Goal: Task Accomplishment & Management: Manage account settings

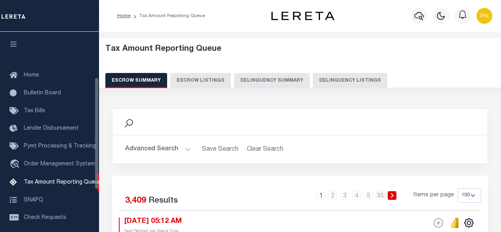
select select "100"
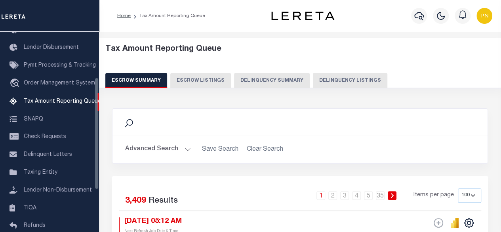
drag, startPoint x: 341, startPoint y: 79, endPoint x: 411, endPoint y: 94, distance: 71.3
click at [341, 79] on button "Delinquency Listings" at bounding box center [350, 80] width 75 height 15
select select "100"
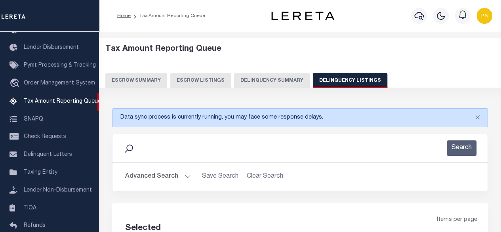
select select "100"
click at [479, 117] on button "Close" at bounding box center [478, 117] width 20 height 17
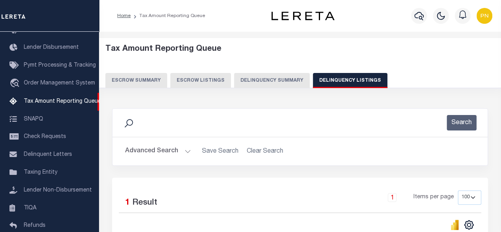
click at [182, 153] on button "Advanced Search" at bounding box center [158, 150] width 66 height 15
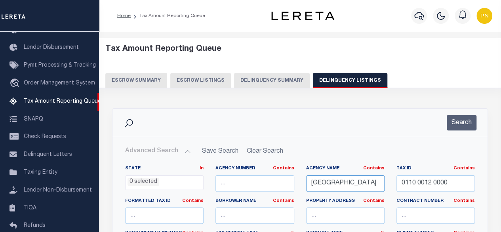
drag, startPoint x: 377, startPoint y: 184, endPoint x: 308, endPoint y: 183, distance: 69.0
click at [308, 183] on input "EASTHAMPTON CITY" at bounding box center [345, 183] width 78 height 16
paste input "TOWN"
type input "[GEOGRAPHIC_DATA]"
drag, startPoint x: 453, startPoint y: 183, endPoint x: 390, endPoint y: 184, distance: 62.6
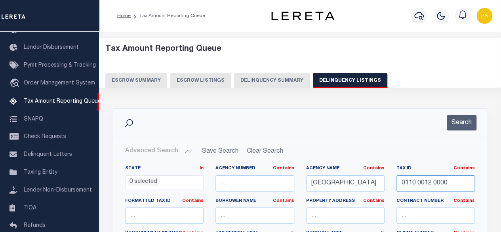
paste input "02-065"
type input "002-065"
click at [462, 120] on button "Search" at bounding box center [462, 122] width 30 height 15
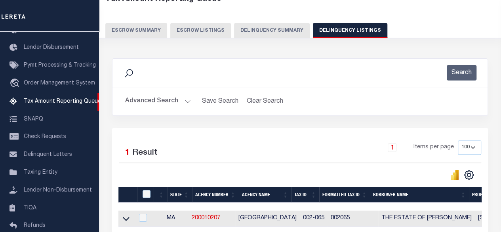
scroll to position [128, 0]
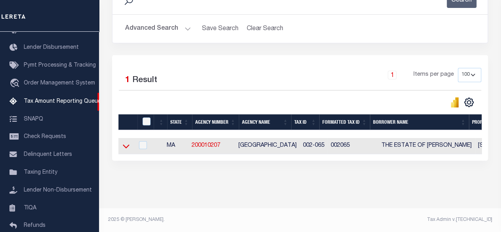
click at [127, 142] on icon at bounding box center [126, 146] width 7 height 8
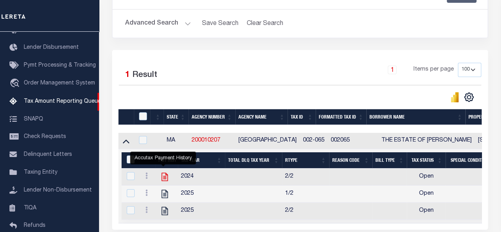
click at [165, 178] on icon "" at bounding box center [165, 177] width 10 height 10
checkbox input "true"
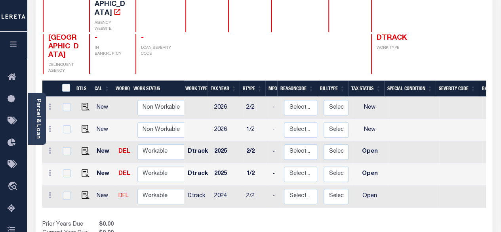
scroll to position [119, 0]
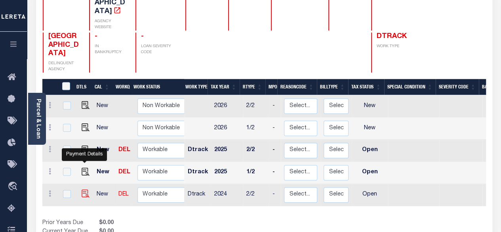
click at [83, 189] on img "" at bounding box center [86, 193] width 8 height 8
checkbox input "true"
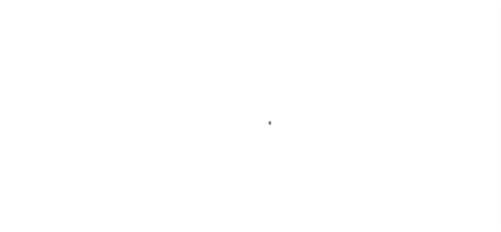
select select "OP2"
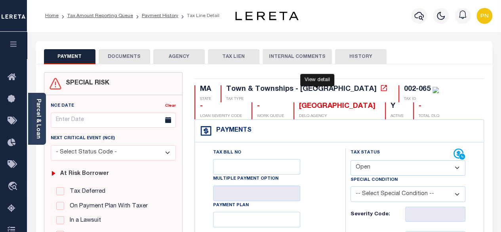
click at [380, 89] on icon at bounding box center [384, 88] width 8 height 8
drag, startPoint x: 292, startPoint y: 89, endPoint x: 228, endPoint y: 90, distance: 64.6
click at [228, 90] on div "Town & Townships - [GEOGRAPHIC_DATA]" at bounding box center [301, 89] width 151 height 7
click at [132, 59] on button "DOCUMENTS" at bounding box center [125, 56] width 52 height 15
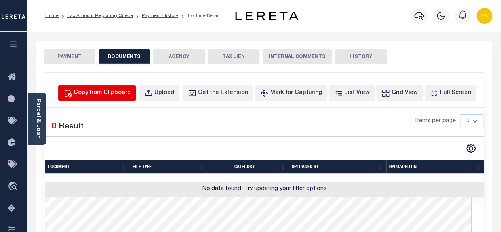
click at [111, 92] on div "Copy from Clipboard" at bounding box center [102, 93] width 57 height 9
select select "POP"
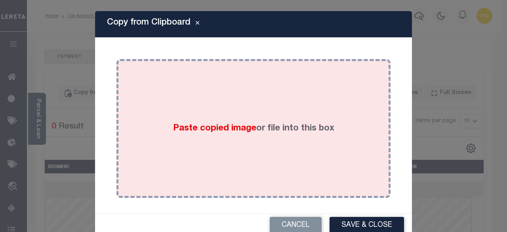
click at [182, 94] on div "Paste copied image or file into this box" at bounding box center [253, 128] width 262 height 127
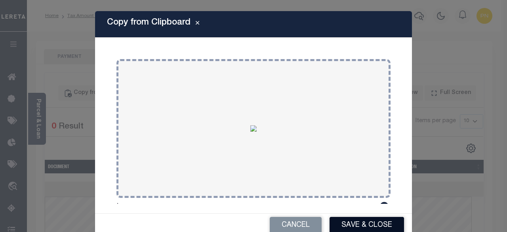
click at [348, 223] on button "Save & Close" at bounding box center [367, 225] width 75 height 17
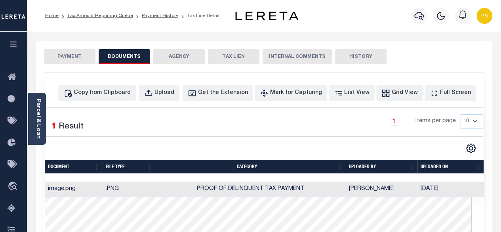
click at [84, 54] on button "PAYMENT" at bounding box center [70, 56] width 52 height 15
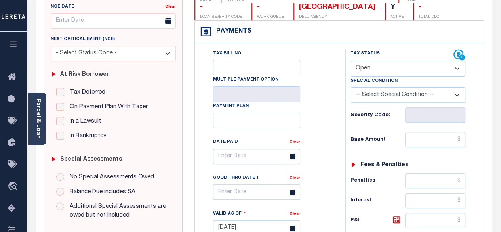
scroll to position [119, 0]
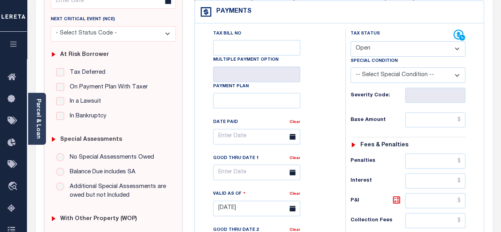
click at [411, 47] on select "- Select Status Code - Open Due/Unpaid Paid Incomplete No Tax Due Internal Refu…" at bounding box center [408, 48] width 115 height 15
select select "PYD"
click at [351, 41] on select "- Select Status Code - Open Due/Unpaid Paid Incomplete No Tax Due Internal Refu…" at bounding box center [408, 48] width 115 height 15
type input "[DATE]"
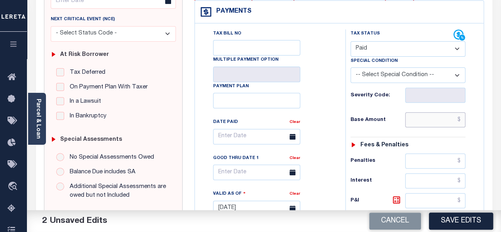
click at [464, 119] on input "text" at bounding box center [436, 119] width 60 height 15
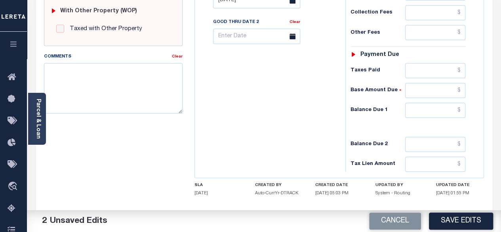
scroll to position [357, 0]
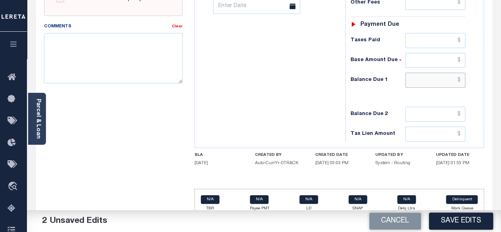
type input "$0.00"
click at [463, 77] on input "text" at bounding box center [436, 80] width 60 height 15
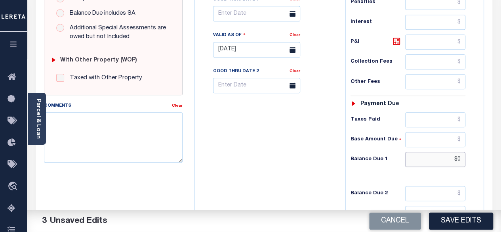
scroll to position [277, 0]
type input "$0.00"
click at [396, 42] on icon at bounding box center [397, 41] width 10 height 10
type input "$0.00"
click at [460, 216] on button "Save Edits" at bounding box center [461, 220] width 64 height 17
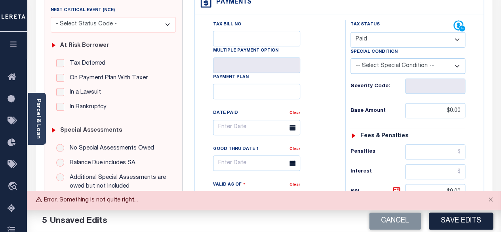
scroll to position [159, 0]
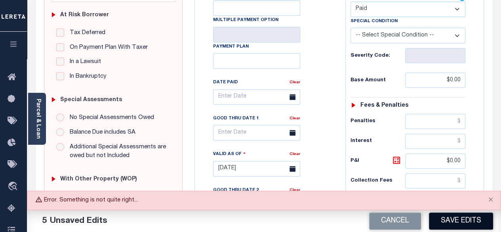
click at [469, 222] on button "Save Edits" at bounding box center [461, 220] width 64 height 17
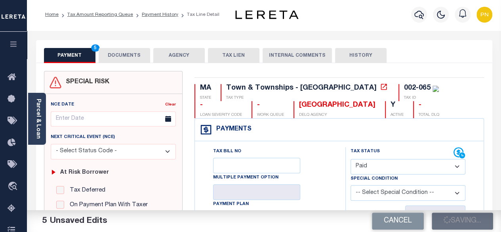
scroll to position [0, 0]
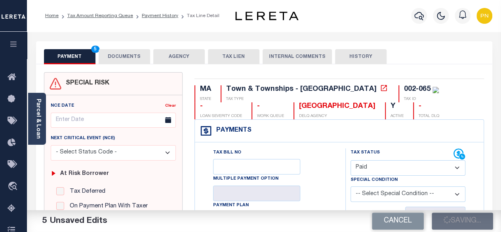
click at [125, 59] on button "DOCUMENTS" at bounding box center [125, 56] width 52 height 15
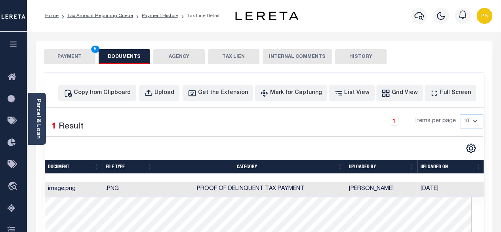
click at [79, 56] on button "PAYMENT 5" at bounding box center [70, 56] width 52 height 15
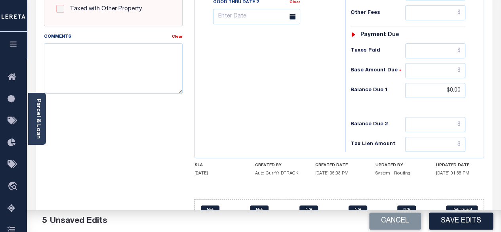
scroll to position [362, 0]
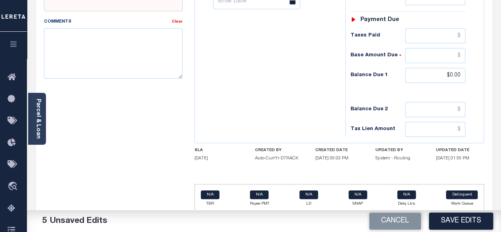
click at [468, 222] on button "Save Edits" at bounding box center [461, 220] width 64 height 17
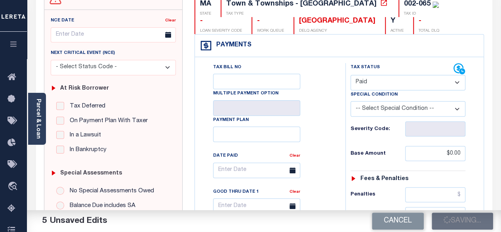
scroll to position [84, 0]
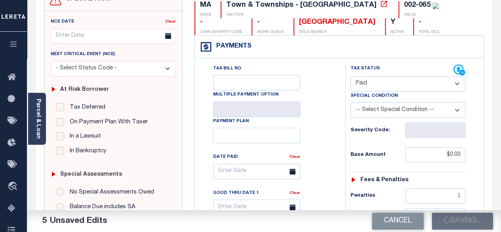
checkbox input "false"
type input "$0"
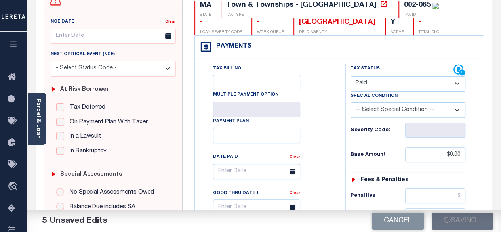
type input "$0"
checkbox input "false"
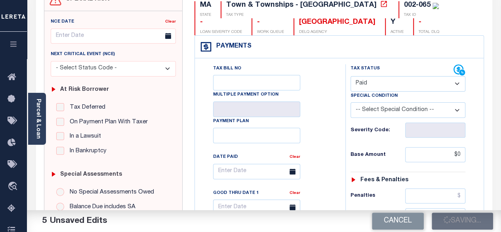
checkbox input "false"
type input "$0"
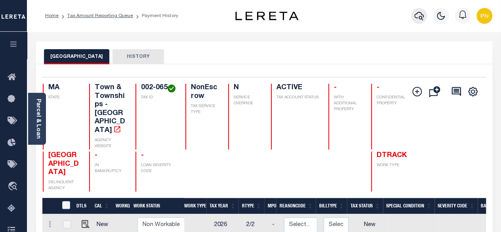
click at [417, 20] on icon "button" at bounding box center [420, 16] width 10 height 10
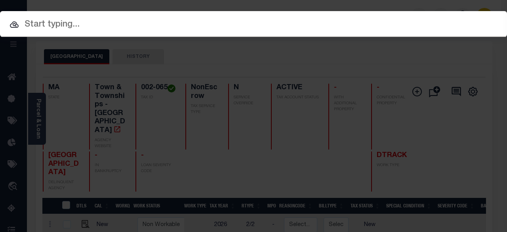
paste input "993250637"
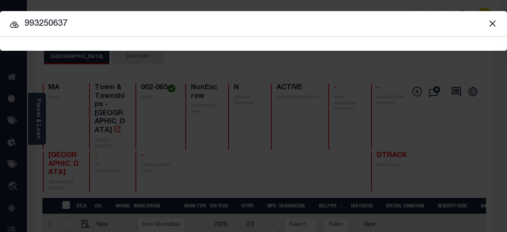
type input "993250637"
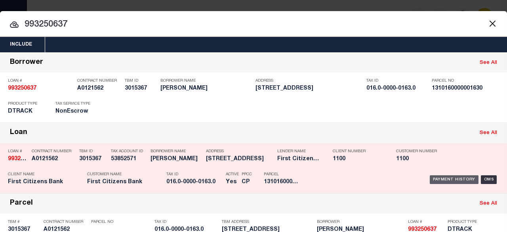
click at [439, 179] on div "Payment History" at bounding box center [454, 179] width 49 height 9
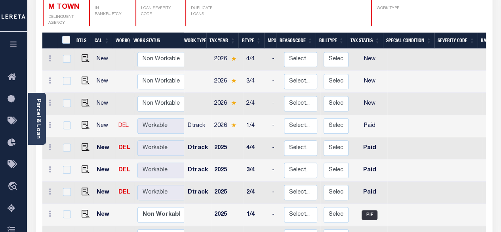
scroll to position [159, 0]
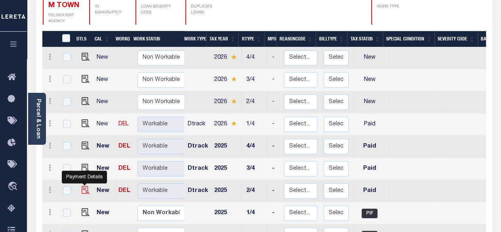
click at [83, 186] on img "" at bounding box center [86, 190] width 8 height 8
checkbox input "true"
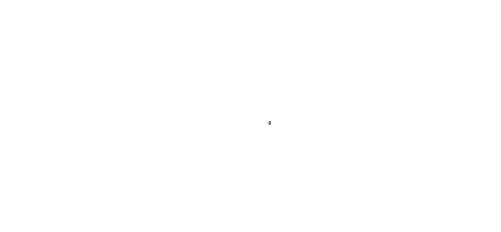
select select "PYD"
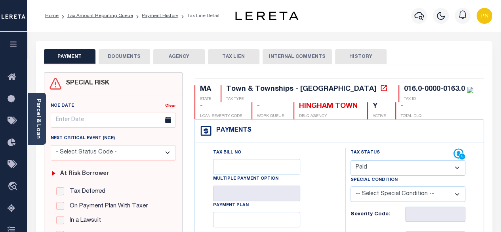
click at [118, 59] on button "DOCUMENTS" at bounding box center [125, 56] width 52 height 15
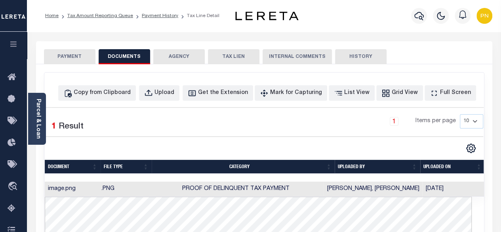
click at [78, 57] on button "PAYMENT" at bounding box center [70, 56] width 52 height 15
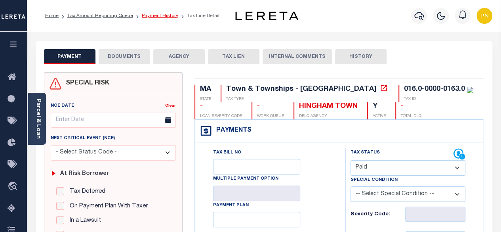
click at [158, 17] on link "Payment History" at bounding box center [160, 15] width 36 height 5
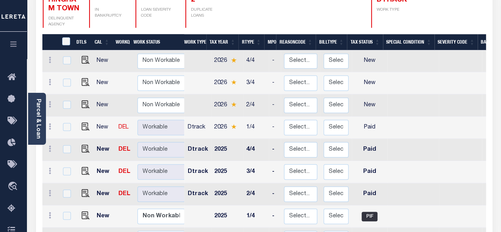
scroll to position [159, 0]
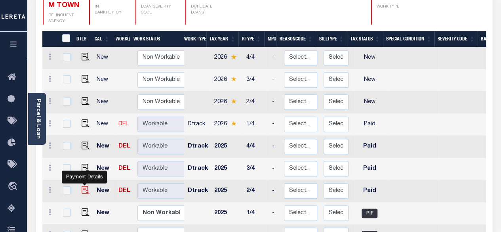
click at [84, 186] on img "" at bounding box center [86, 190] width 8 height 8
checkbox input "true"
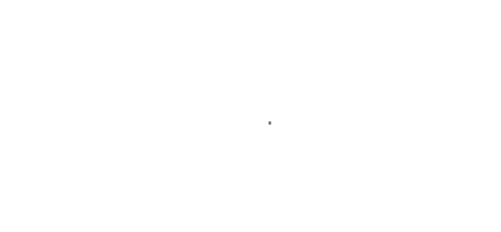
select select "PYD"
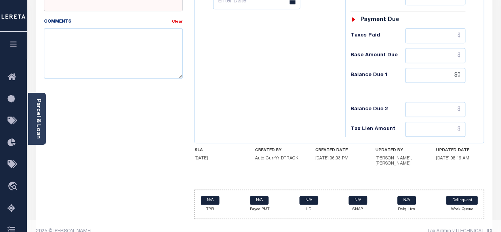
scroll to position [364, 0]
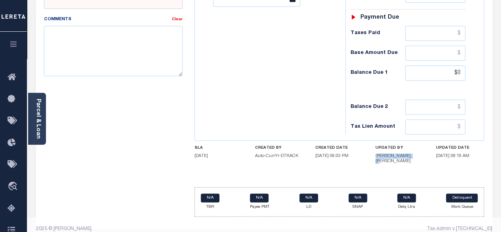
drag, startPoint x: 378, startPoint y: 151, endPoint x: 425, endPoint y: 150, distance: 46.4
click at [425, 150] on div "SLA 10/31/2025 CREATED BY Auto-CurrYr-DTRACK CREATED DATE 11/02/2024 06:03 PM U…" at bounding box center [340, 155] width 290 height 21
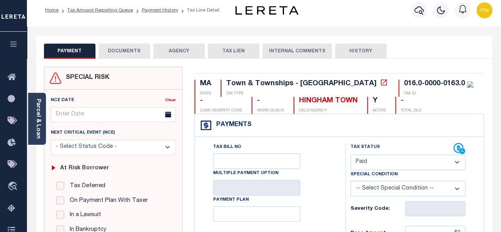
scroll to position [0, 0]
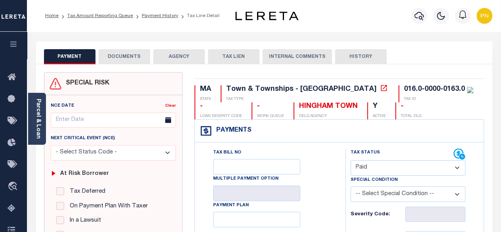
click at [116, 58] on button "DOCUMENTS" at bounding box center [125, 56] width 52 height 15
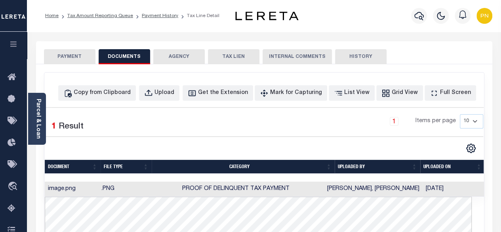
click at [111, 184] on td ".PNG" at bounding box center [122, 189] width 49 height 15
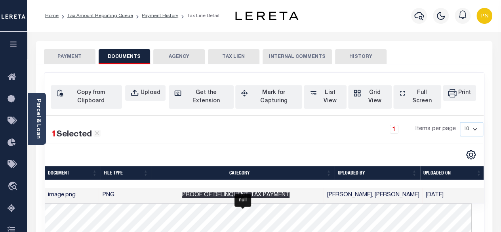
click at [241, 192] on span "Proof of Delinquent Tax Payment" at bounding box center [235, 195] width 107 height 6
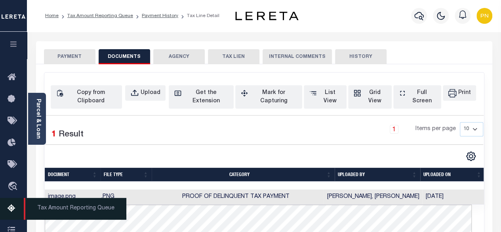
click at [11, 211] on icon at bounding box center [14, 209] width 13 height 10
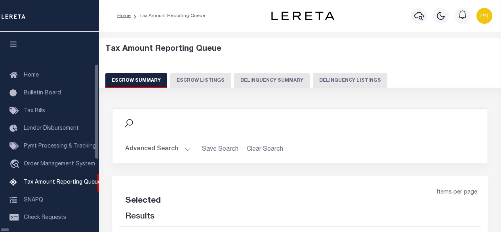
select select "100"
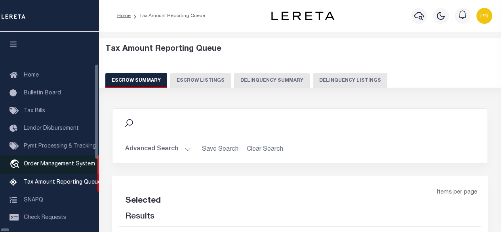
select select "100"
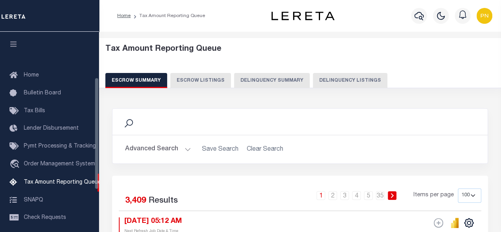
scroll to position [81, 0]
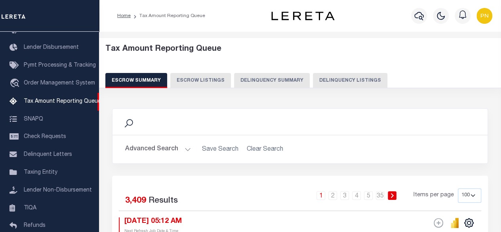
click at [348, 79] on button "Delinquency Listings" at bounding box center [350, 80] width 75 height 15
select select "100"
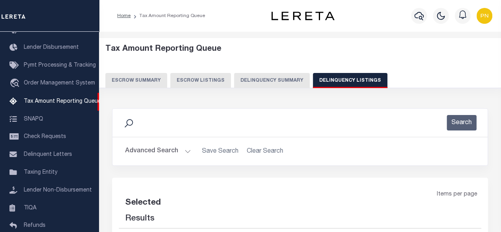
select select "100"
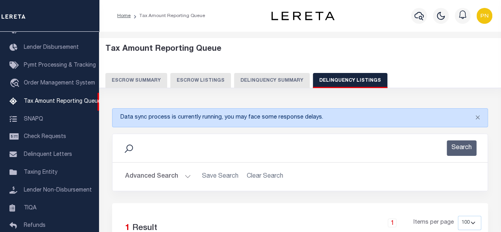
click at [171, 172] on button "Advanced Search" at bounding box center [158, 176] width 66 height 15
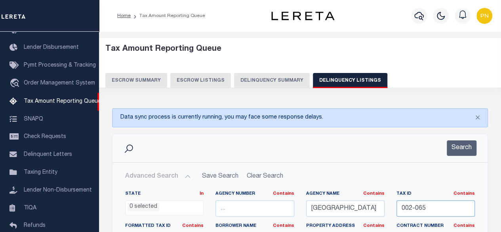
drag, startPoint x: 443, startPoint y: 207, endPoint x: 382, endPoint y: 210, distance: 61.1
drag, startPoint x: 458, startPoint y: 142, endPoint x: 441, endPoint y: 143, distance: 17.1
click at [458, 143] on button "Search" at bounding box center [462, 147] width 30 height 15
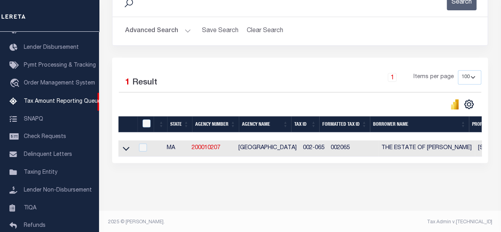
scroll to position [153, 0]
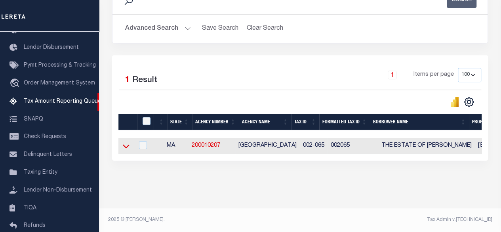
click at [128, 144] on icon at bounding box center [126, 146] width 7 height 4
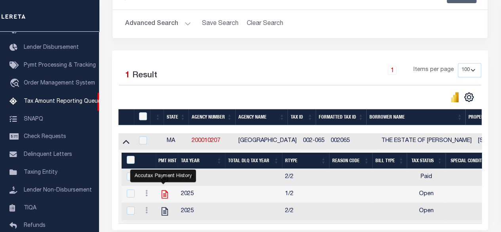
click at [163, 195] on icon "" at bounding box center [164, 194] width 6 height 8
checkbox input "true"
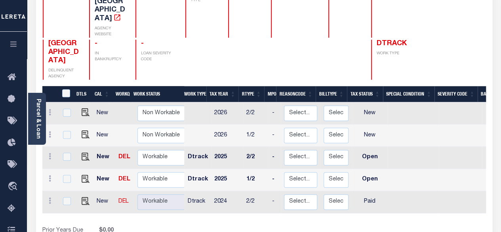
scroll to position [119, 0]
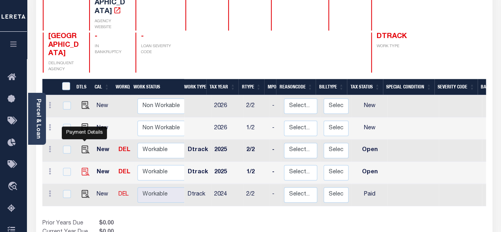
click at [85, 168] on img "" at bounding box center [86, 172] width 8 height 8
checkbox input "true"
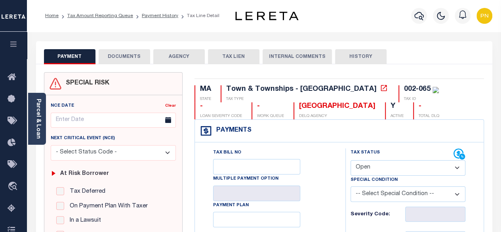
click at [402, 171] on select "- Select Status Code - Open Due/Unpaid Paid Incomplete No Tax Due Internal Refu…" at bounding box center [408, 167] width 115 height 15
select select "PYD"
click at [351, 160] on select "- Select Status Code - Open Due/Unpaid Paid Incomplete No Tax Due Internal Refu…" at bounding box center [408, 167] width 115 height 15
type input "[DATE]"
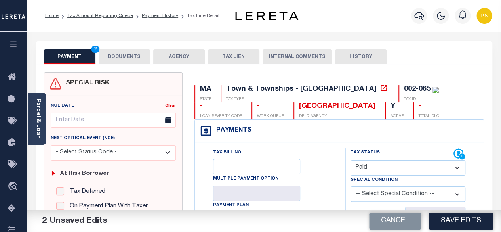
click at [113, 56] on button "DOCUMENTS" at bounding box center [125, 56] width 52 height 15
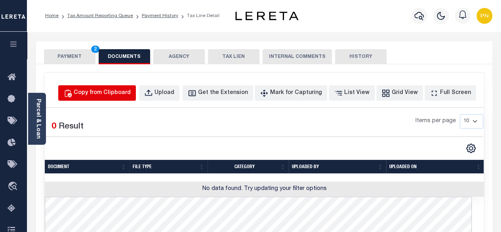
click at [126, 91] on div "Copy from Clipboard" at bounding box center [102, 93] width 57 height 9
select select "POP"
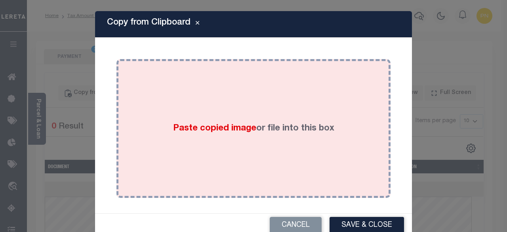
click at [197, 103] on div "Paste copied image or file into this box" at bounding box center [253, 128] width 262 height 127
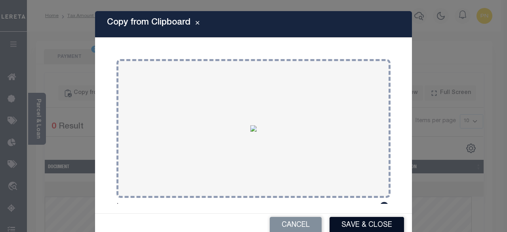
click at [355, 222] on button "Save & Close" at bounding box center [367, 225] width 75 height 17
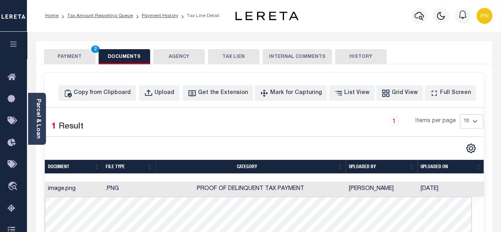
click at [65, 62] on button "PAYMENT 2" at bounding box center [70, 56] width 52 height 15
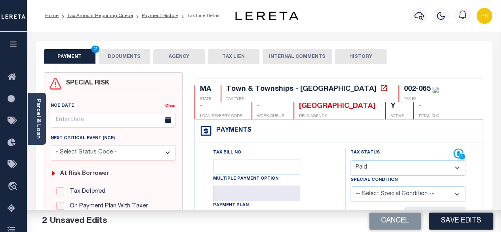
click at [133, 62] on button "DOCUMENTS" at bounding box center [125, 56] width 52 height 15
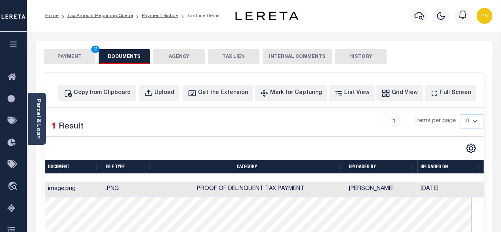
click at [69, 54] on button "PAYMENT 2" at bounding box center [70, 56] width 52 height 15
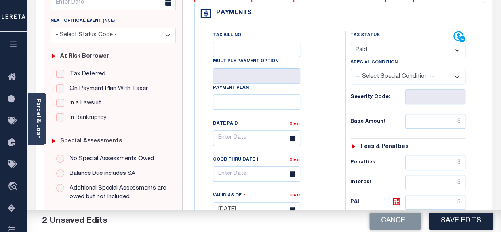
scroll to position [119, 0]
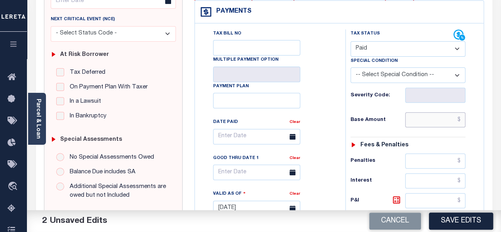
click at [463, 119] on input "text" at bounding box center [436, 119] width 60 height 15
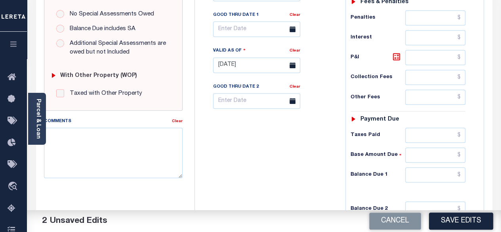
scroll to position [277, 0]
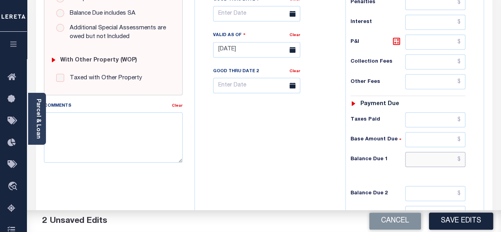
type input "$0.00"
click at [460, 154] on input "text" at bounding box center [436, 159] width 60 height 15
type input "$0.00"
click at [470, 222] on button "Save Edits" at bounding box center [461, 220] width 64 height 17
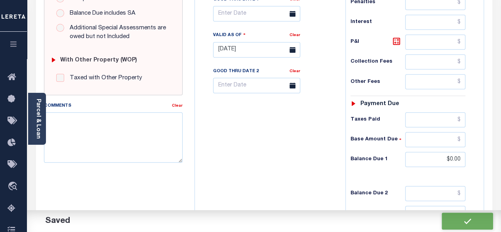
checkbox input "false"
type input "$0"
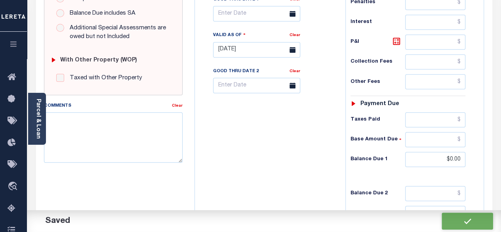
type input "$0"
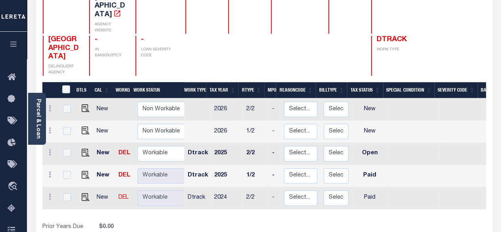
scroll to position [159, 0]
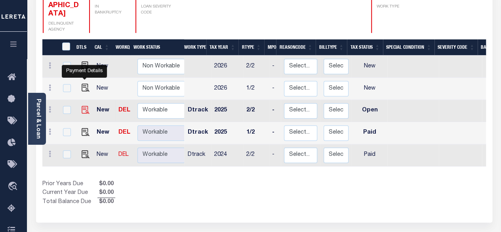
click at [82, 106] on img "" at bounding box center [86, 110] width 8 height 8
checkbox input "true"
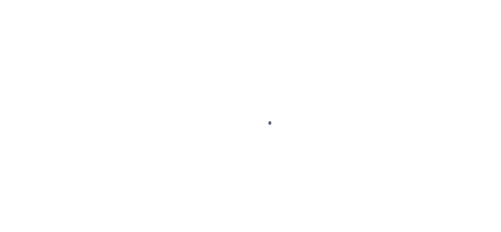
select select "OP2"
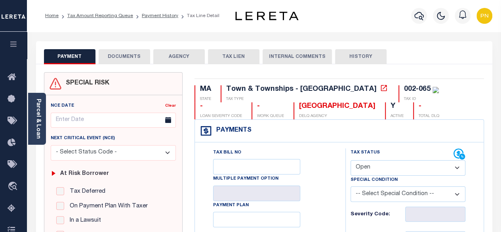
click at [130, 61] on button "DOCUMENTS" at bounding box center [125, 56] width 52 height 15
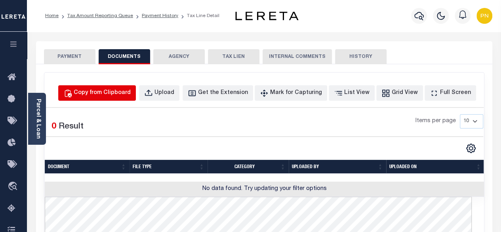
click at [121, 92] on div "Copy from Clipboard" at bounding box center [102, 93] width 57 height 9
select select "POP"
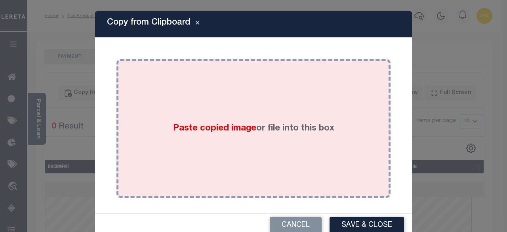
click at [264, 111] on div "Paste copied image or file into this box" at bounding box center [253, 128] width 262 height 127
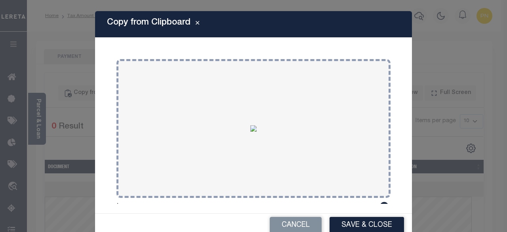
drag, startPoint x: 364, startPoint y: 220, endPoint x: 363, endPoint y: 216, distance: 4.0
click at [364, 221] on button "Save & Close" at bounding box center [367, 225] width 75 height 17
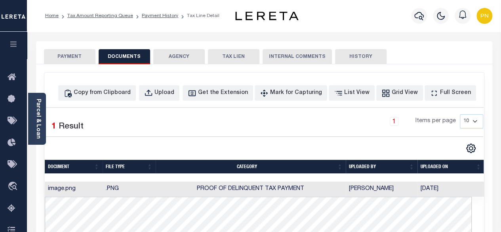
click at [74, 59] on button "PAYMENT" at bounding box center [70, 56] width 52 height 15
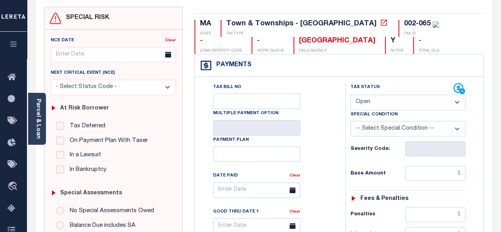
scroll to position [79, 0]
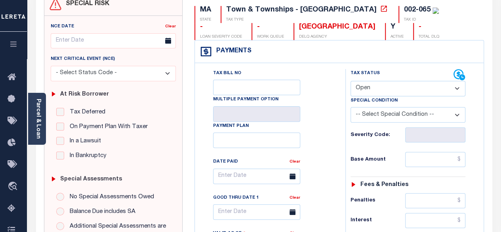
click at [443, 88] on select "- Select Status Code - Open Due/Unpaid Paid Incomplete No Tax Due Internal Refu…" at bounding box center [408, 88] width 115 height 15
select select "PYD"
click at [351, 81] on select "- Select Status Code - Open Due/Unpaid Paid Incomplete No Tax Due Internal Refu…" at bounding box center [408, 88] width 115 height 15
type input "09/12/2025"
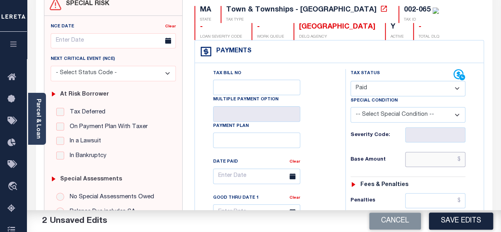
click at [461, 158] on input "text" at bounding box center [436, 159] width 60 height 15
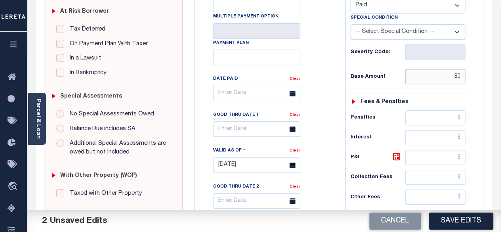
scroll to position [238, 0]
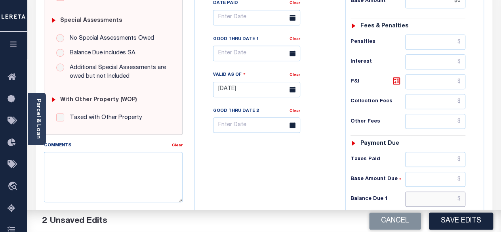
type input "$0.00"
click at [463, 195] on input "text" at bounding box center [436, 198] width 60 height 15
type input "$0.00"
drag, startPoint x: 395, startPoint y: 79, endPoint x: 407, endPoint y: 97, distance: 21.2
click at [396, 79] on icon at bounding box center [397, 81] width 10 height 10
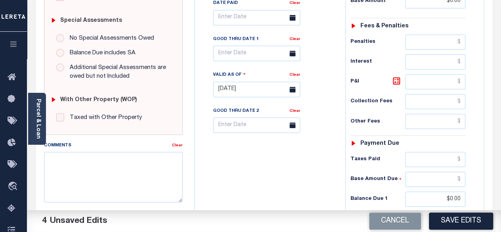
type input "$0.00"
click at [470, 221] on button "Save Edits" at bounding box center [461, 220] width 64 height 17
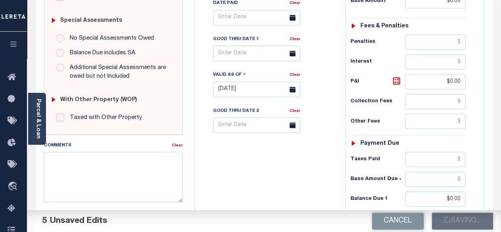
checkbox input "false"
type input "$0"
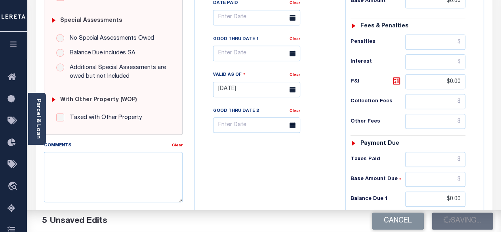
type input "$0"
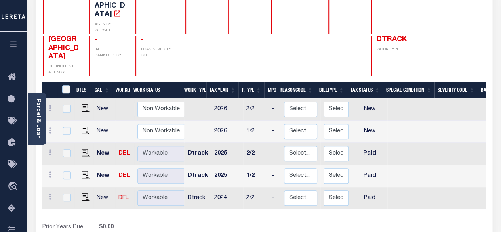
scroll to position [66, 0]
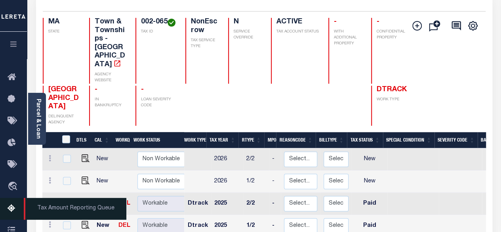
click at [10, 208] on icon at bounding box center [14, 209] width 13 height 10
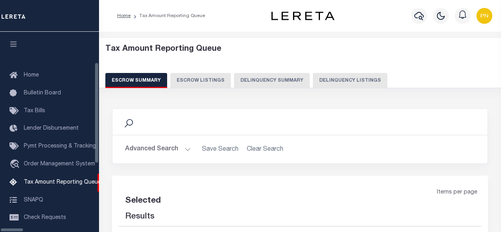
click at [321, 84] on button "Delinquency Listings" at bounding box center [350, 80] width 75 height 15
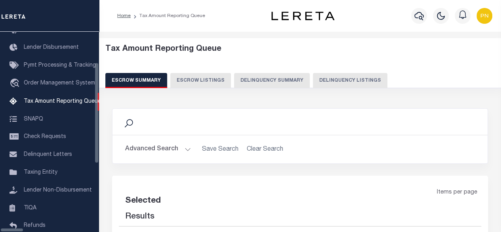
select select "100"
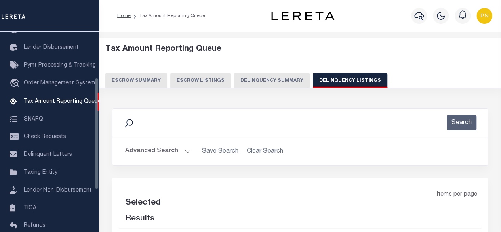
select select "100"
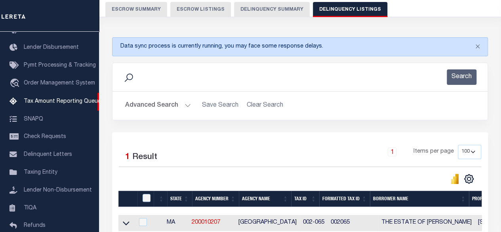
scroll to position [119, 0]
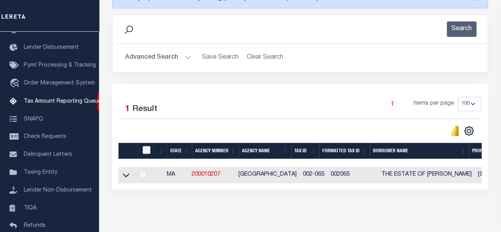
click at [148, 149] on input "checkbox" at bounding box center [147, 150] width 8 height 8
checkbox input "true"
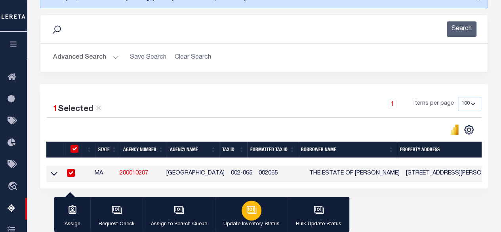
click at [254, 217] on div "button" at bounding box center [252, 211] width 20 height 20
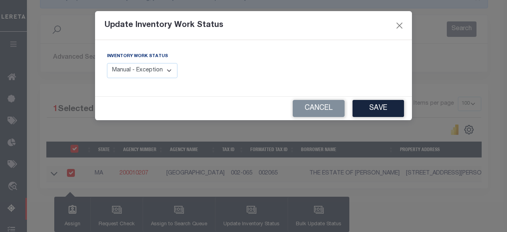
click at [167, 76] on select "Manual - Exception Pended - Awaiting Search Late Add Exception Completed" at bounding box center [142, 70] width 71 height 15
select select "4"
click at [107, 63] on select "Manual - Exception Pended - Awaiting Search Late Add Exception Completed" at bounding box center [142, 70] width 71 height 15
click at [384, 113] on button "Save" at bounding box center [379, 108] width 52 height 17
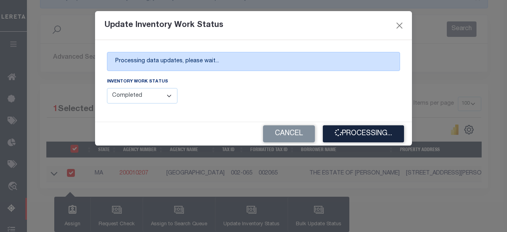
click at [295, 94] on div "Inventory Work Status Manual - Exception Pended - Awaiting Search Late Add Exce…" at bounding box center [253, 93] width 305 height 33
click at [354, 134] on button "Processing..." at bounding box center [363, 133] width 81 height 17
click at [238, 95] on div "Inventory Work Status Manual - Exception Pended - Awaiting Search Late Add Exce…" at bounding box center [177, 90] width 141 height 26
click at [288, 76] on div "Processing data updates, please wait... Inventory Work Status Manual - Exceptio…" at bounding box center [253, 81] width 317 height 82
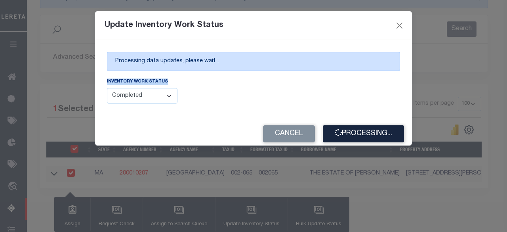
click at [288, 76] on div "Processing data updates, please wait... Inventory Work Status Manual - Exceptio…" at bounding box center [253, 81] width 317 height 82
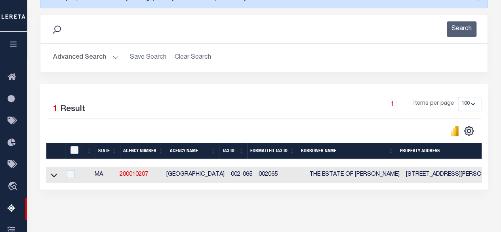
click at [105, 52] on button "Advanced Search" at bounding box center [86, 57] width 66 height 15
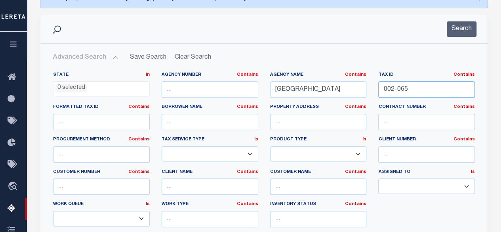
drag, startPoint x: 421, startPoint y: 88, endPoint x: 355, endPoint y: 92, distance: 65.9
click at [356, 92] on div "State In In AK AL AR AZ CA CO CT DC DE FL GA GU HI IA ID IL IN KS KY LA MA MD M…" at bounding box center [264, 153] width 434 height 162
paste input "12-15"
type input "012-155"
drag, startPoint x: 464, startPoint y: 31, endPoint x: 461, endPoint y: 41, distance: 10.8
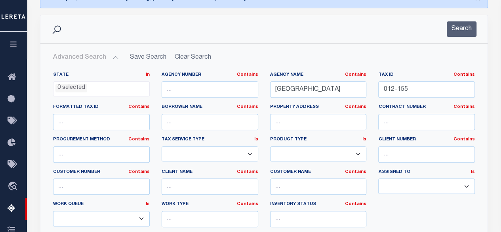
click at [465, 31] on button "Search" at bounding box center [462, 28] width 30 height 15
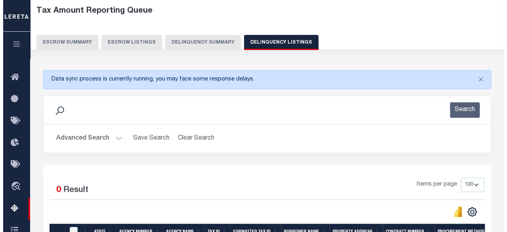
scroll to position [0, 0]
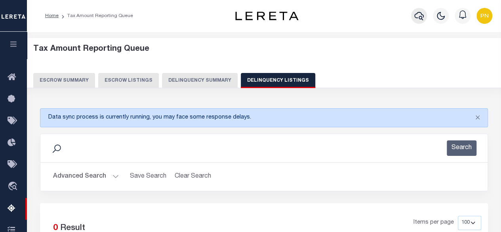
click at [417, 12] on icon "button" at bounding box center [420, 16] width 10 height 10
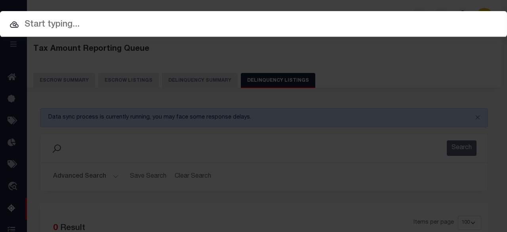
click at [171, 22] on input "text" at bounding box center [253, 25] width 507 height 14
paste input "34737165"
type input "34737165"
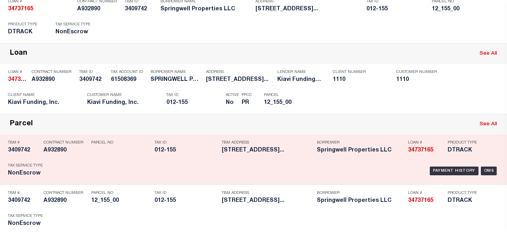
scroll to position [91, 0]
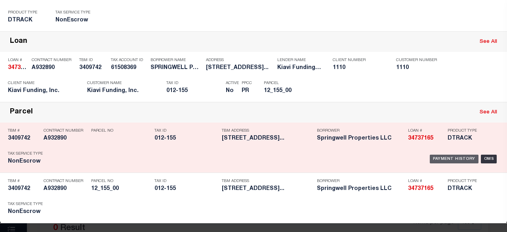
click at [446, 155] on div "Payment History" at bounding box center [454, 159] width 49 height 9
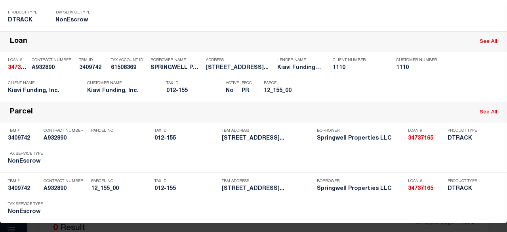
scroll to position [0, 0]
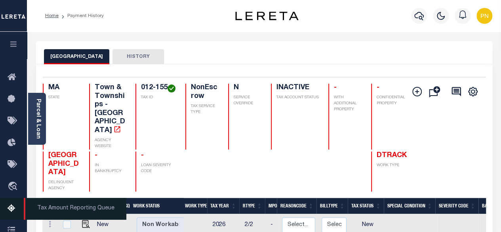
click at [10, 212] on icon at bounding box center [14, 209] width 13 height 10
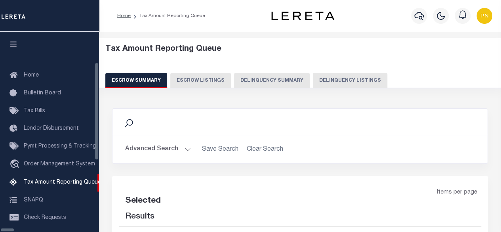
click at [313, 79] on button "Delinquency Listings" at bounding box center [350, 80] width 75 height 15
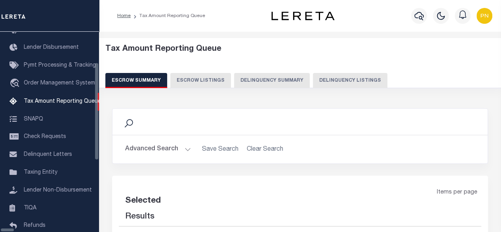
select select "100"
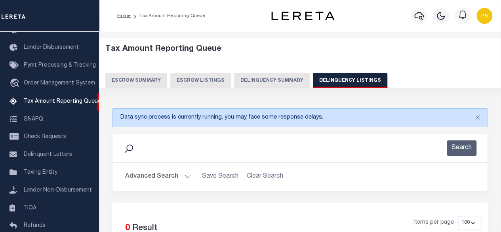
click at [164, 178] on button "Advanced Search" at bounding box center [158, 176] width 66 height 15
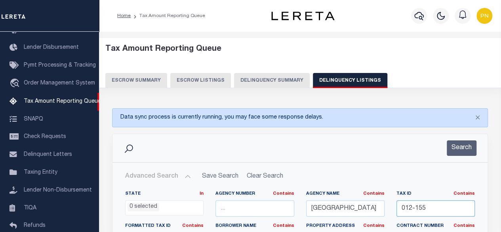
drag, startPoint x: 455, startPoint y: 204, endPoint x: 365, endPoint y: 208, distance: 90.1
click at [455, 145] on button "Search" at bounding box center [462, 147] width 30 height 15
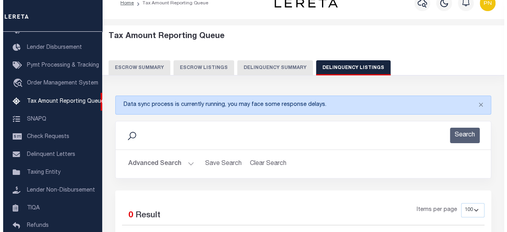
scroll to position [0, 0]
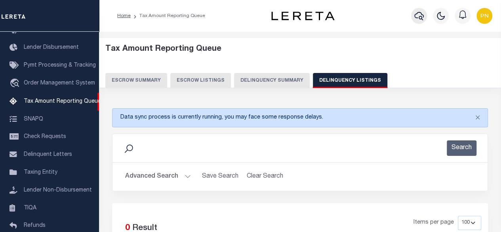
click at [419, 14] on icon "button" at bounding box center [420, 16] width 10 height 10
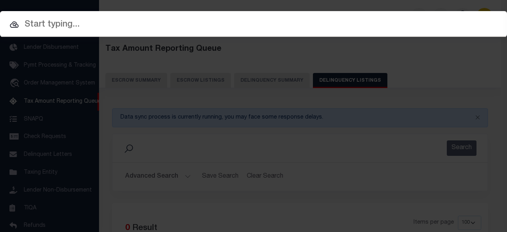
click at [57, 28] on input "text" at bounding box center [253, 25] width 507 height 14
paste input "34737165"
type input "34737165"
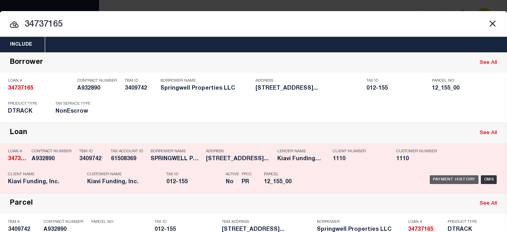
click at [442, 179] on div "Payment History" at bounding box center [454, 179] width 49 height 9
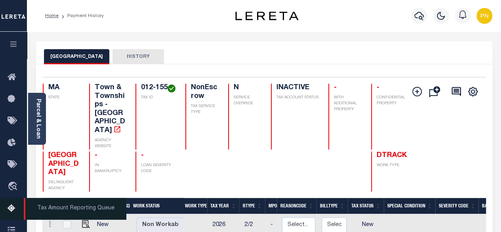
click at [11, 210] on icon at bounding box center [14, 209] width 13 height 10
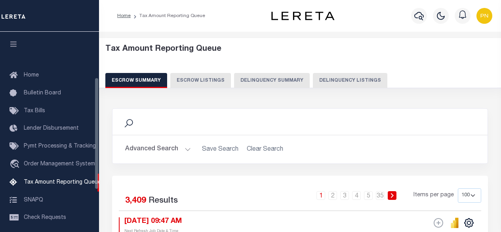
select select "100"
click at [419, 17] on icon "button" at bounding box center [420, 16] width 10 height 8
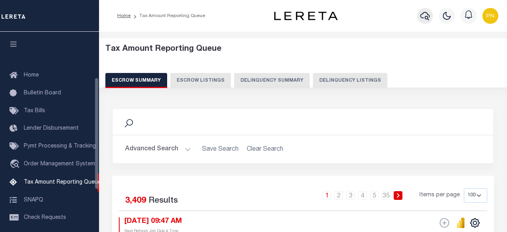
scroll to position [81, 0]
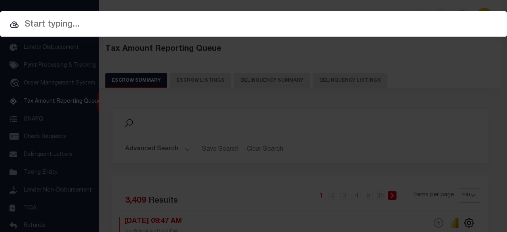
click at [105, 21] on input "text" at bounding box center [253, 25] width 507 height 14
paste input "012-155"
type input "012-155"
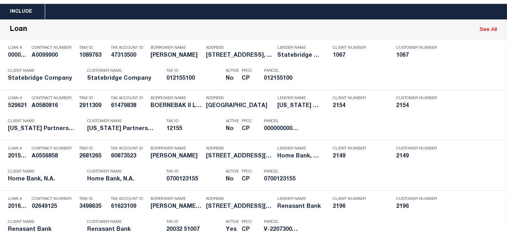
scroll to position [0, 0]
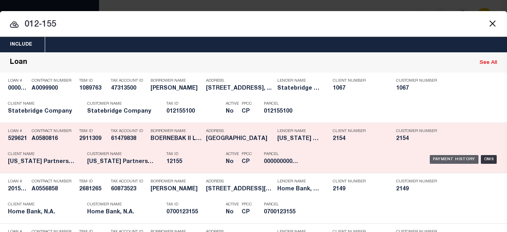
click at [436, 159] on div "Payment History" at bounding box center [454, 159] width 49 height 9
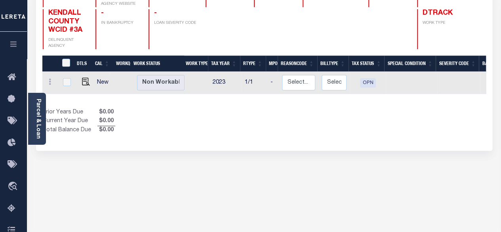
scroll to position [119, 0]
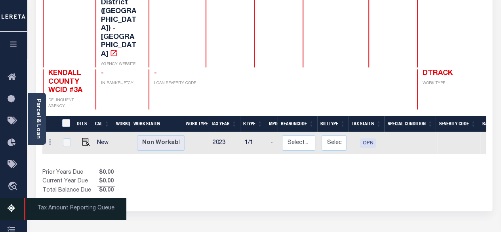
click at [15, 214] on icon at bounding box center [14, 209] width 13 height 10
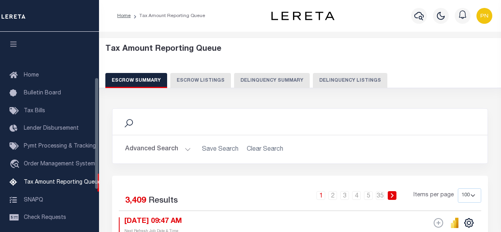
select select "100"
click at [293, 79] on button "Delinquency Summary" at bounding box center [272, 80] width 76 height 15
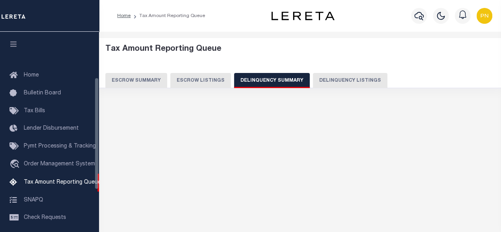
scroll to position [81, 0]
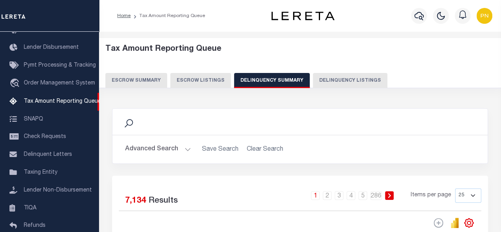
click at [334, 83] on button "Delinquency Listings" at bounding box center [350, 80] width 75 height 15
select select
select select "100"
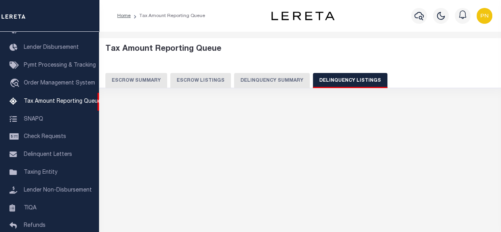
select select "100"
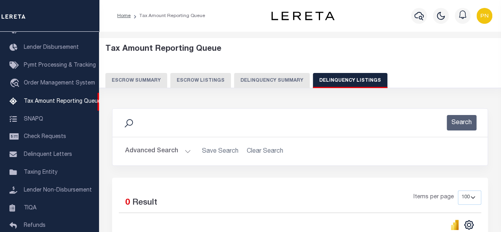
click at [165, 148] on button "Advanced Search" at bounding box center [158, 150] width 66 height 15
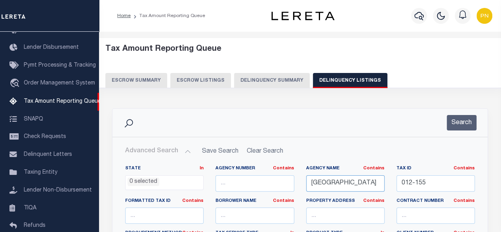
drag, startPoint x: 363, startPoint y: 185, endPoint x: 283, endPoint y: 185, distance: 80.1
paste input "PTON CITY"
type input "[GEOGRAPHIC_DATA]"
drag, startPoint x: 400, startPoint y: 179, endPoint x: 390, endPoint y: 179, distance: 10.7
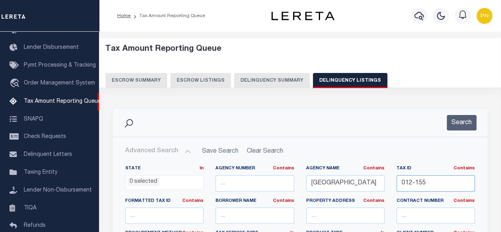
paste input "10 0012 0000"
type input "0110 0012 0000"
drag, startPoint x: 458, startPoint y: 125, endPoint x: 435, endPoint y: 124, distance: 22.6
click at [456, 122] on button "Search" at bounding box center [462, 122] width 30 height 15
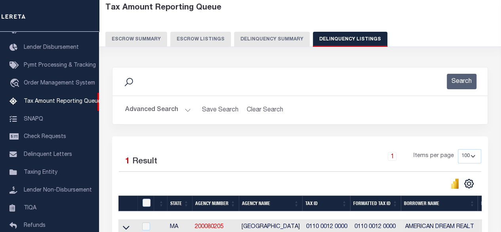
scroll to position [79, 0]
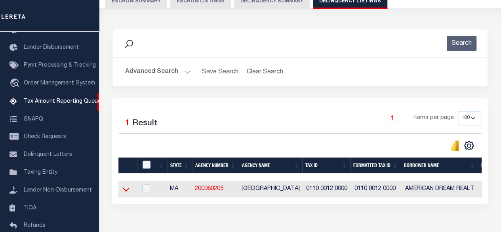
click at [126, 191] on icon at bounding box center [126, 190] width 7 height 4
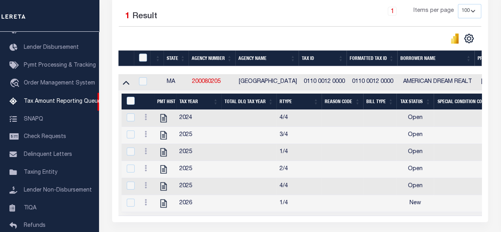
scroll to position [198, 0]
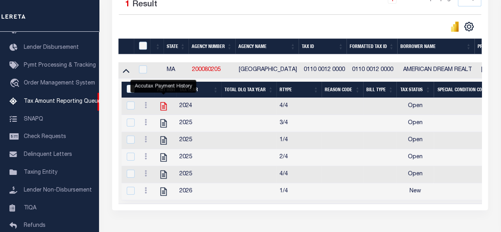
click at [163, 108] on icon "" at bounding box center [164, 106] width 6 height 8
checkbox input "true"
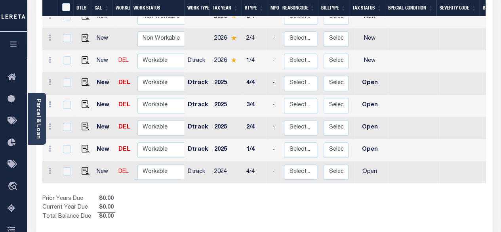
scroll to position [224, 0]
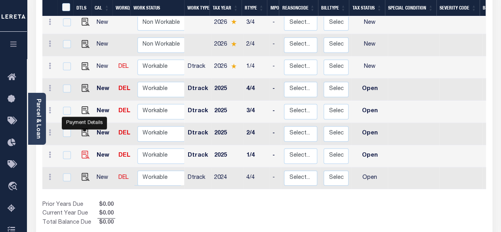
click at [83, 151] on img "" at bounding box center [86, 155] width 8 height 8
checkbox input "true"
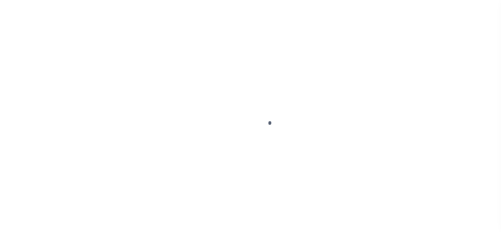
select select "OP2"
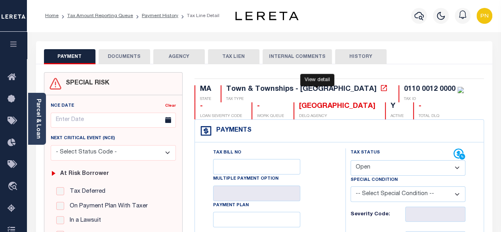
click at [380, 89] on icon at bounding box center [384, 88] width 8 height 8
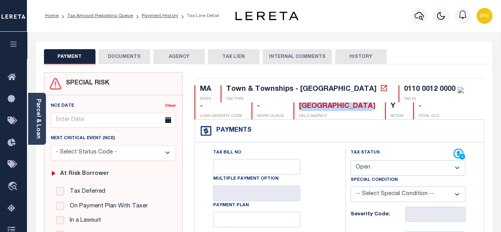
drag, startPoint x: 319, startPoint y: 106, endPoint x: 243, endPoint y: 106, distance: 75.3
click at [243, 106] on div "MA STATE Town & Townships - MA TAX TYPE 0110 0012 0000 TAX ID - LOAN SEVERITY C…" at bounding box center [340, 102] width 290 height 34
copy div "[GEOGRAPHIC_DATA]"
click at [40, 106] on link "Parcel & Loan" at bounding box center [38, 119] width 6 height 40
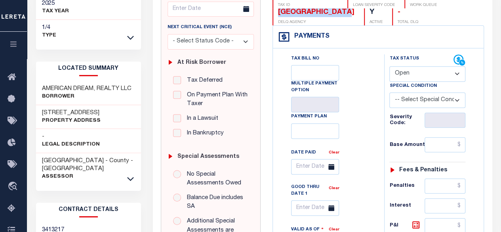
scroll to position [159, 0]
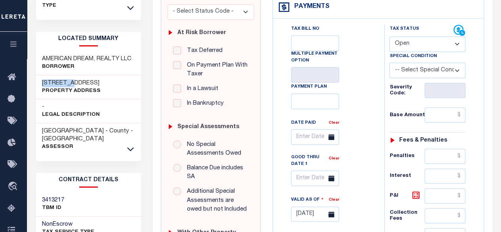
drag, startPoint x: 40, startPoint y: 75, endPoint x: 71, endPoint y: 74, distance: 30.9
click at [71, 75] on div "[STREET_ADDRESS] Property Address" at bounding box center [88, 87] width 105 height 24
copy h3 "[STREET_ADDRESS]"
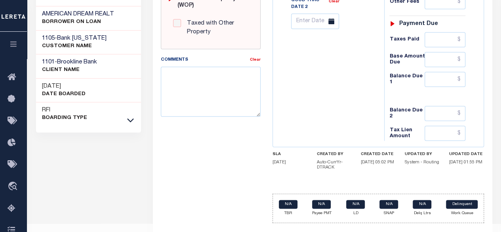
scroll to position [404, 0]
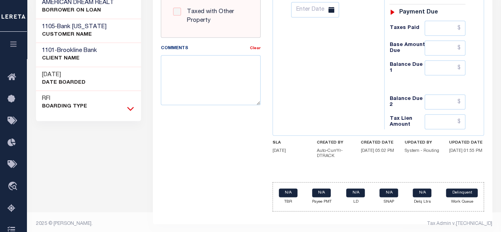
click at [130, 104] on icon at bounding box center [130, 108] width 7 height 8
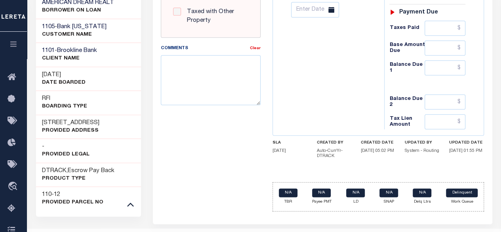
scroll to position [414, 0]
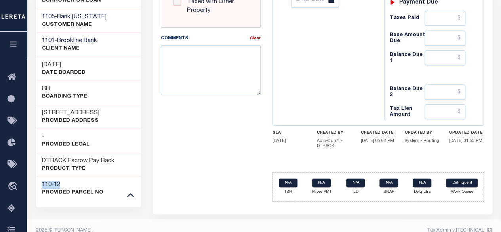
drag, startPoint x: 42, startPoint y: 174, endPoint x: 61, endPoint y: 175, distance: 19.0
click at [61, 176] on div "110-12 Provided Parcel No" at bounding box center [88, 188] width 105 height 24
copy h3 "110-12"
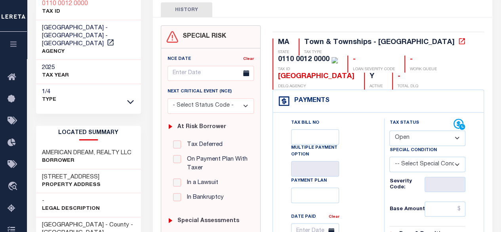
scroll to position [79, 0]
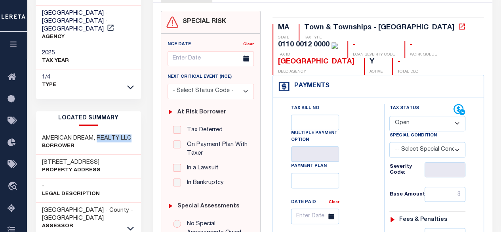
drag, startPoint x: 98, startPoint y: 129, endPoint x: 136, endPoint y: 129, distance: 37.7
click at [136, 130] on div "AMERICAN DREAM, REALTY LLC Borrower" at bounding box center [88, 142] width 105 height 24
copy h3 "REALTY LLC"
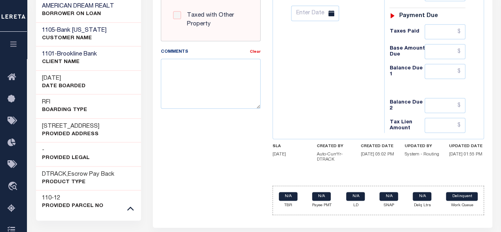
scroll to position [414, 0]
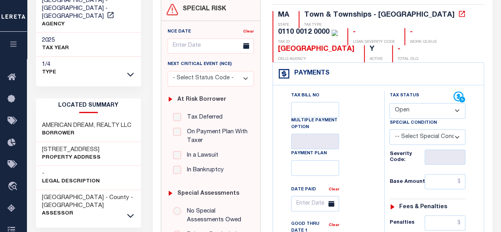
scroll to position [57, 0]
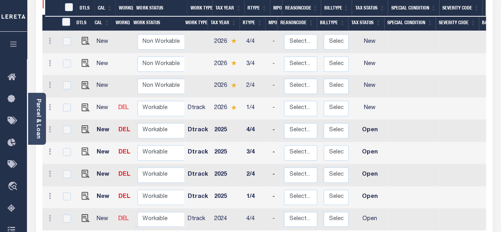
scroll to position [188, 0]
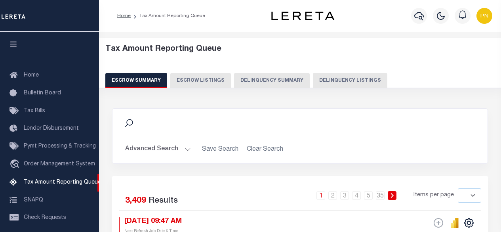
select select
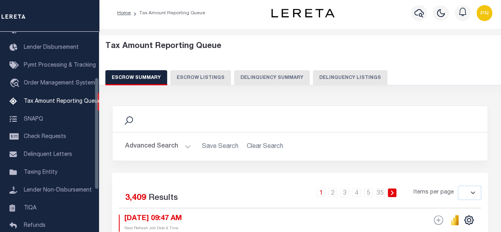
scroll to position [198, 0]
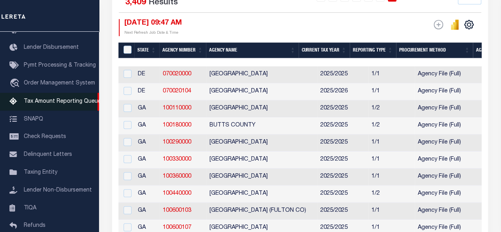
click at [54, 104] on span "Tax Amount Reporting Queue" at bounding box center [62, 102] width 77 height 6
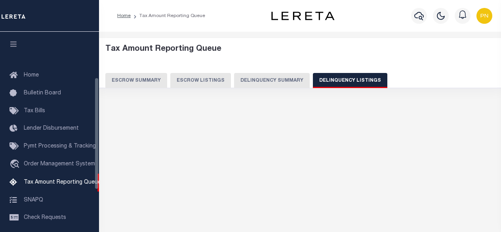
select select
select select "100"
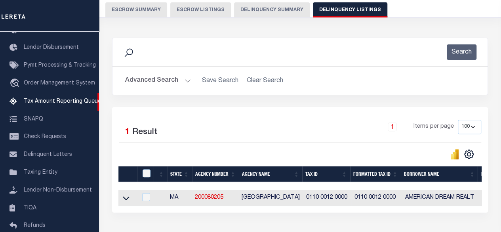
scroll to position [119, 0]
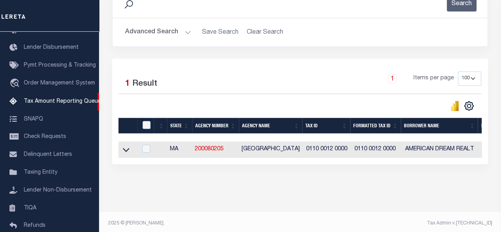
click at [172, 33] on button "Advanced Search" at bounding box center [158, 32] width 66 height 15
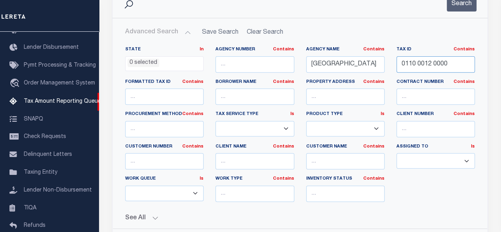
drag, startPoint x: 450, startPoint y: 68, endPoint x: 375, endPoint y: 68, distance: 75.7
click at [375, 68] on div "State In In AK AL AR AZ CA CO CT DC DE FL GA GU HI IA ID IL IN KS KY LA MA MD M…" at bounding box center [300, 127] width 362 height 162
paste input "3"
type input "0110 0013 0000"
click at [463, 6] on button "Search" at bounding box center [462, 3] width 30 height 15
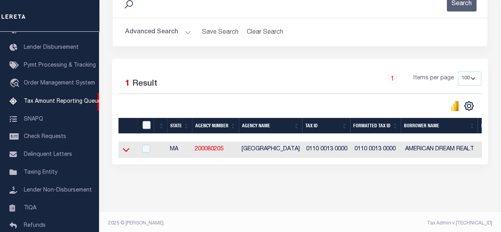
click at [125, 151] on icon at bounding box center [126, 150] width 7 height 4
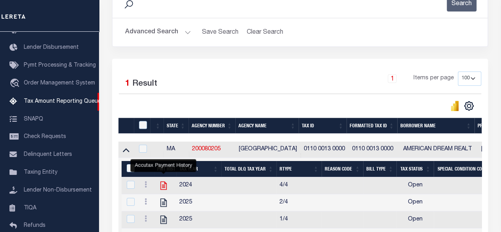
click at [165, 190] on icon "" at bounding box center [164, 186] width 6 height 8
checkbox input "true"
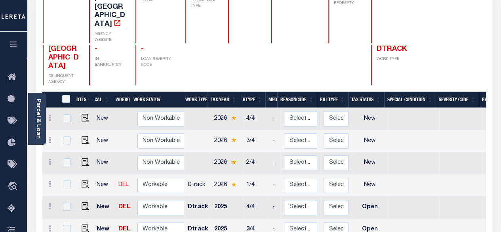
scroll to position [159, 0]
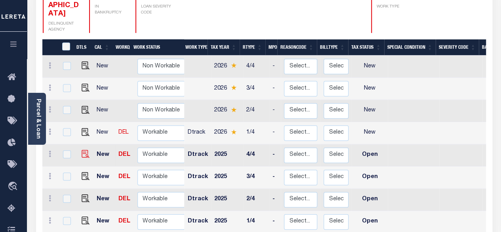
click at [86, 150] on img at bounding box center [86, 154] width 8 height 8
checkbox input "true"
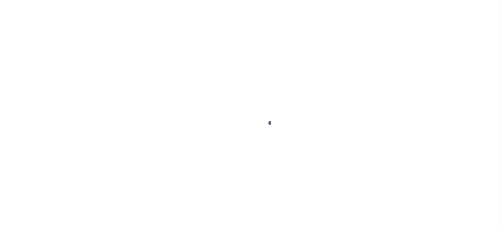
select select "OP2"
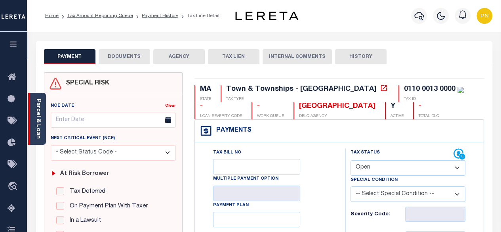
click at [43, 120] on div "Parcel & Loan" at bounding box center [37, 119] width 18 height 52
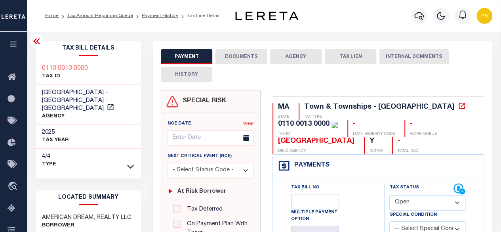
click at [136, 156] on div "4/4 Type" at bounding box center [88, 161] width 105 height 24
click at [132, 162] on icon at bounding box center [130, 166] width 7 height 8
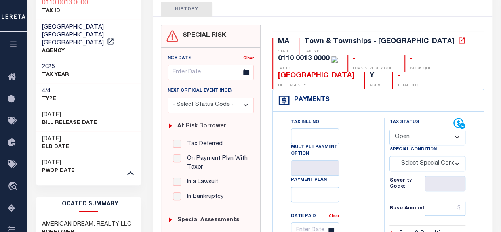
scroll to position [119, 0]
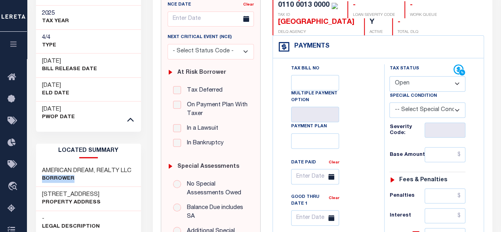
drag, startPoint x: 78, startPoint y: 173, endPoint x: 43, endPoint y: 166, distance: 35.6
click at [43, 166] on div "AMERICAN DREAM, REALTY LLC Borrower" at bounding box center [88, 175] width 105 height 24
click at [75, 175] on p "Borrower" at bounding box center [87, 179] width 90 height 8
drag, startPoint x: 75, startPoint y: 172, endPoint x: 41, endPoint y: 162, distance: 35.1
click at [41, 163] on div "AMERICAN DREAM, REALTY LLC Borrower" at bounding box center [88, 175] width 105 height 24
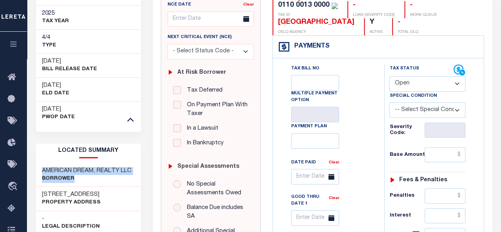
copy div "AMERICAN DREAM, REALTY LLC Borrower"
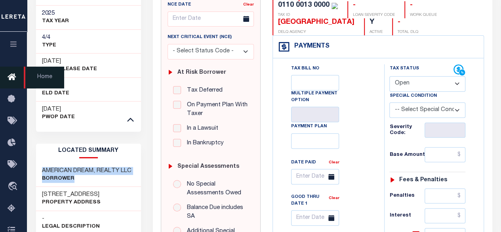
click at [12, 76] on icon at bounding box center [14, 78] width 13 height 10
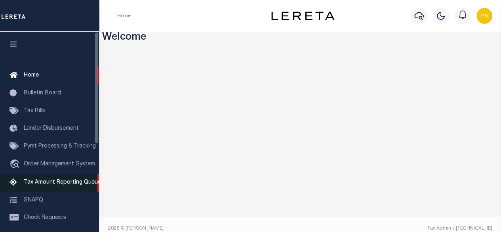
click at [39, 184] on span "Tax Amount Reporting Queue" at bounding box center [62, 183] width 77 height 6
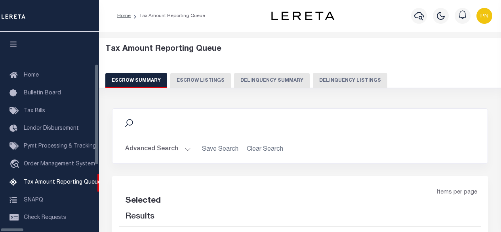
select select "100"
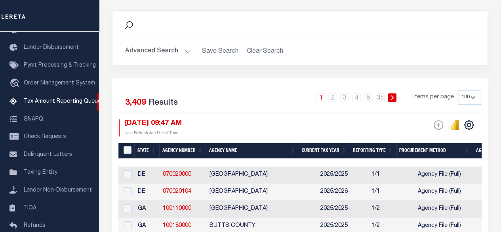
scroll to position [119, 0]
